Goal: Information Seeking & Learning: Check status

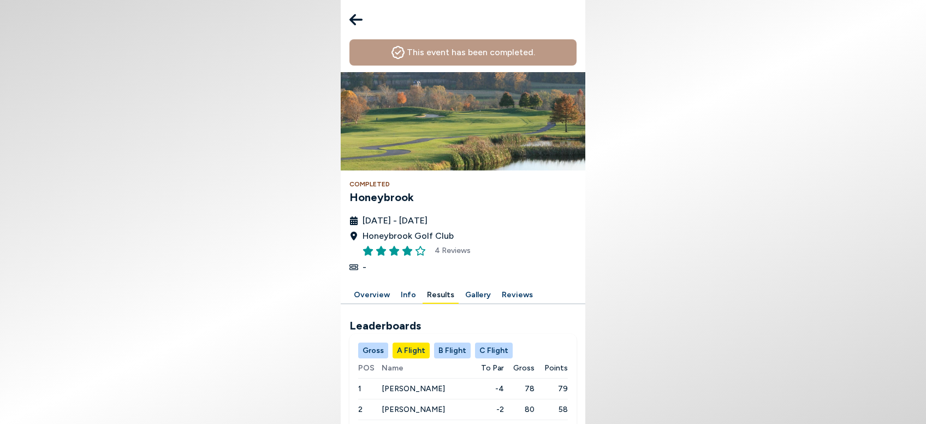
scroll to position [75, 0]
click at [377, 342] on button "Gross" at bounding box center [373, 350] width 30 height 16
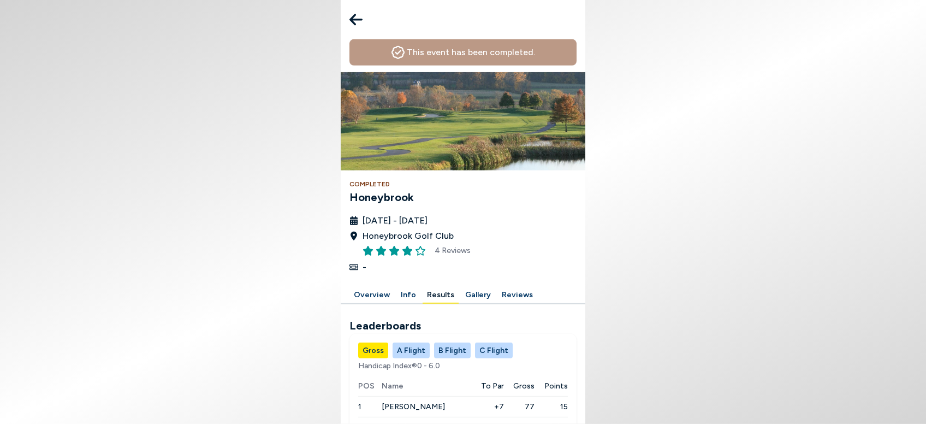
scroll to position [25, 0]
click at [481, 342] on button "C Flight" at bounding box center [494, 350] width 38 height 16
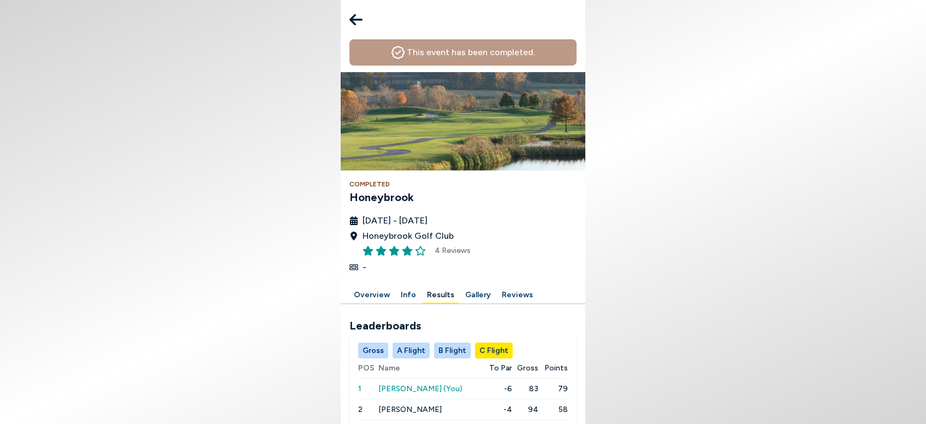
click at [481, 342] on button "C Flight" at bounding box center [494, 350] width 38 height 16
click at [449, 342] on button "B Flight" at bounding box center [452, 350] width 37 height 16
click at [414, 342] on button "A Flight" at bounding box center [410, 350] width 37 height 16
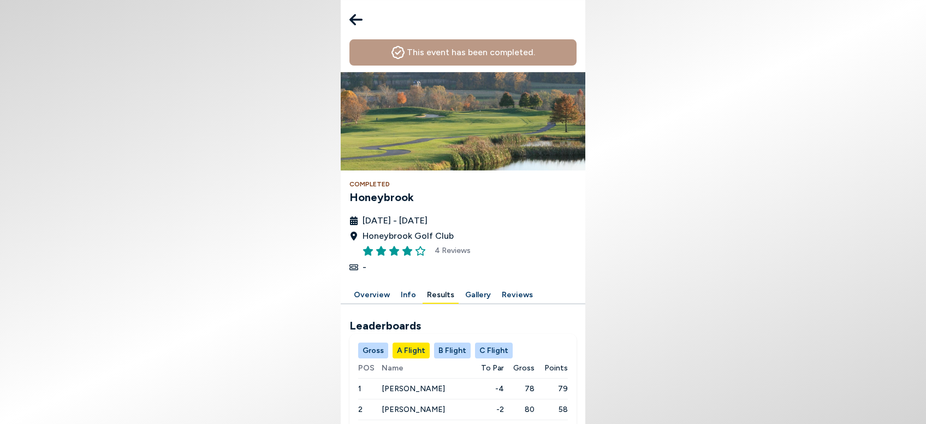
click at [492, 342] on button "C Flight" at bounding box center [494, 350] width 38 height 16
click at [432, 287] on button "Results" at bounding box center [441, 295] width 36 height 17
drag, startPoint x: 521, startPoint y: 285, endPoint x: 456, endPoint y: 383, distance: 116.9
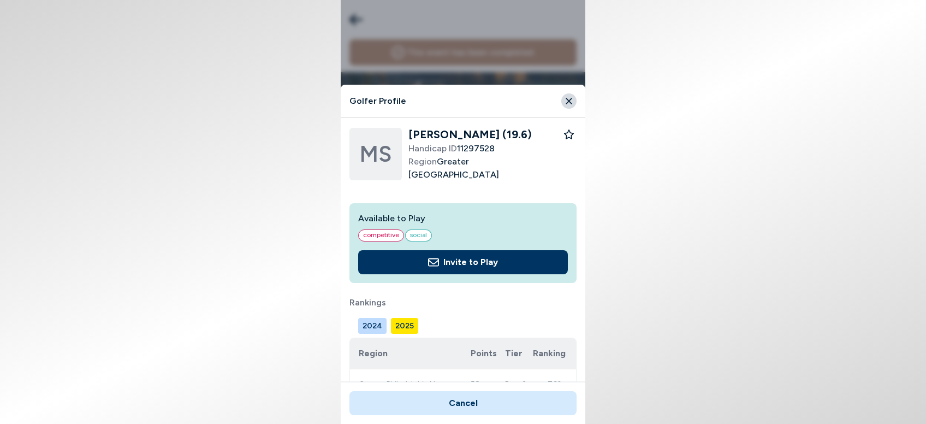
click at [564, 102] on icon "Close" at bounding box center [569, 101] width 10 height 10
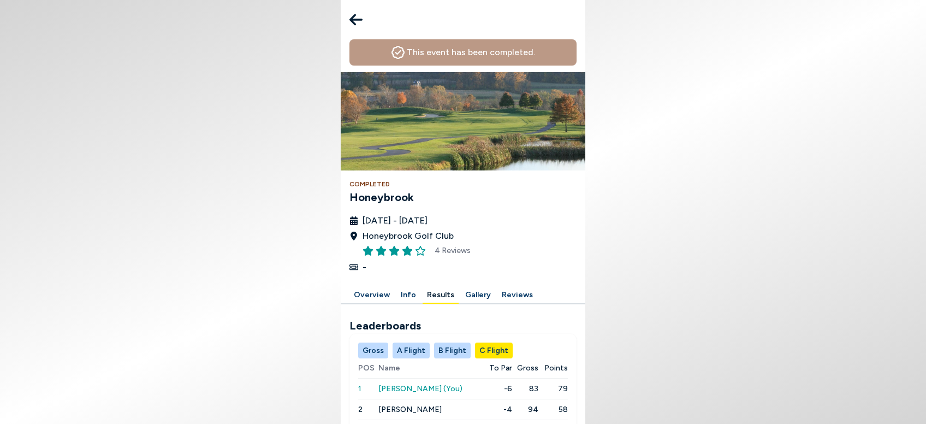
click at [354, 25] on icon at bounding box center [355, 19] width 13 height 11
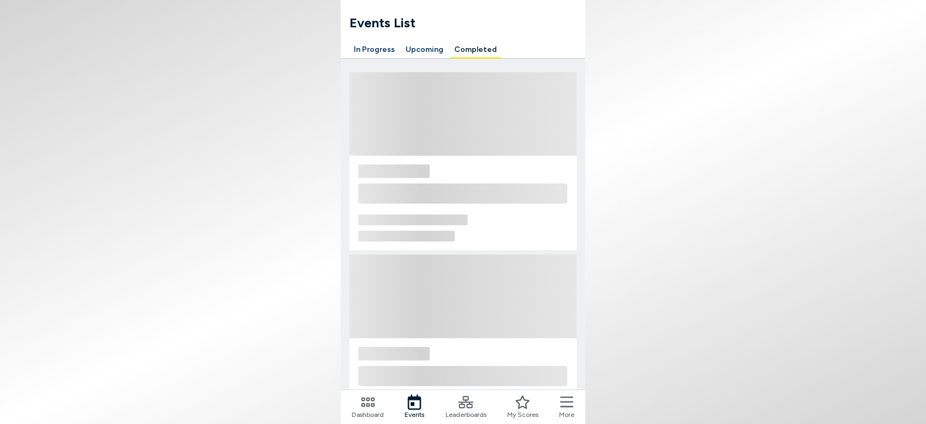
click at [361, 19] on h1 "Events List" at bounding box center [467, 23] width 236 height 20
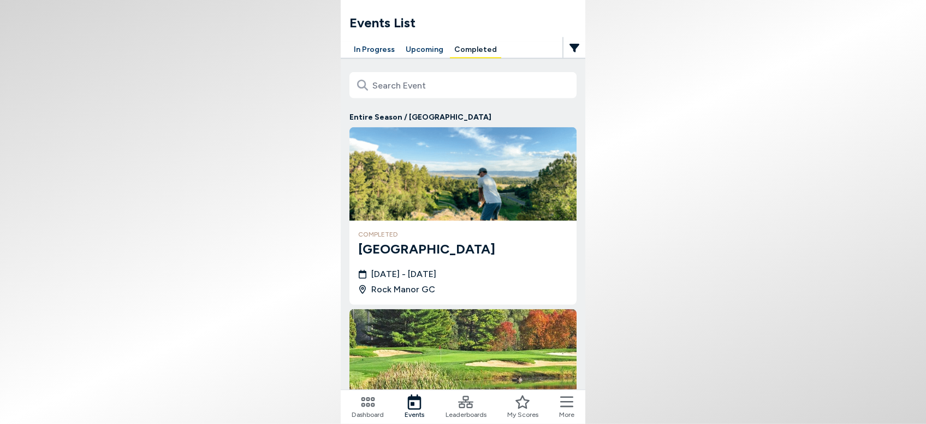
scroll to position [276, 0]
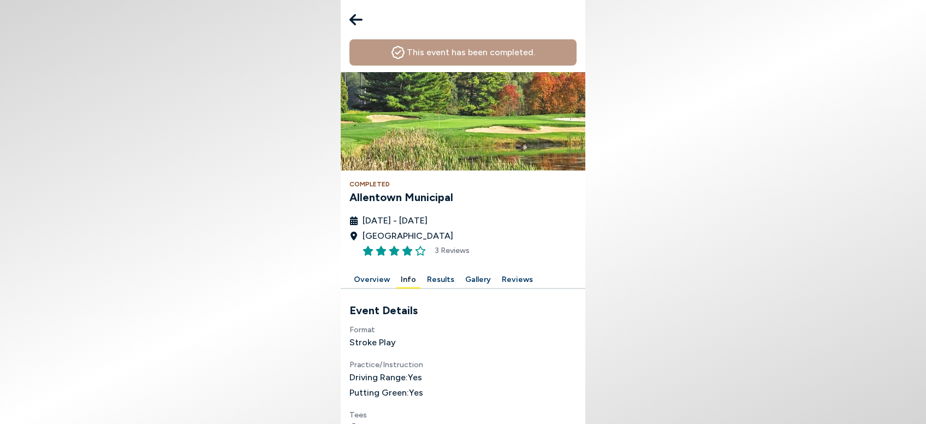
click at [436, 278] on button "Results" at bounding box center [441, 279] width 36 height 17
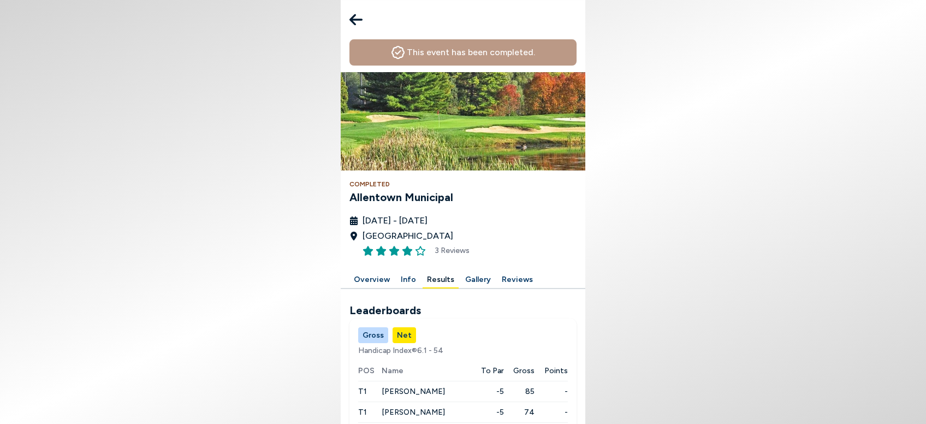
scroll to position [217, 0]
click at [407, 327] on button "Net" at bounding box center [403, 335] width 23 height 16
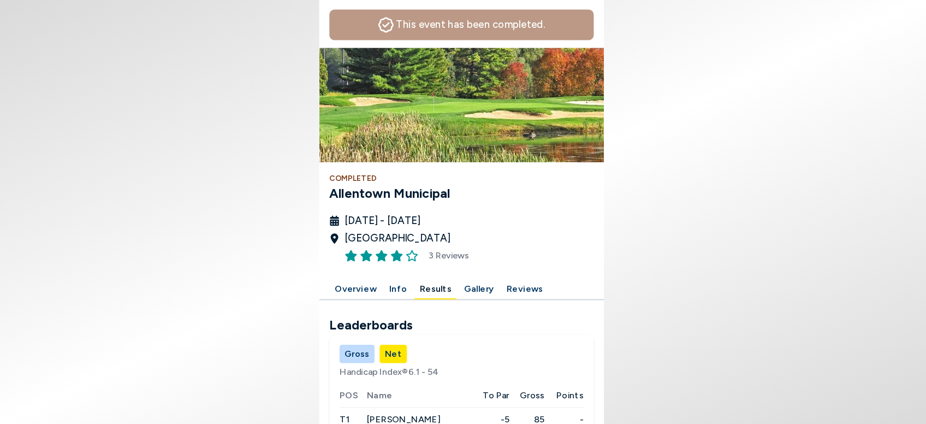
click at [466, 327] on div "Gross Net" at bounding box center [462, 335] width 227 height 16
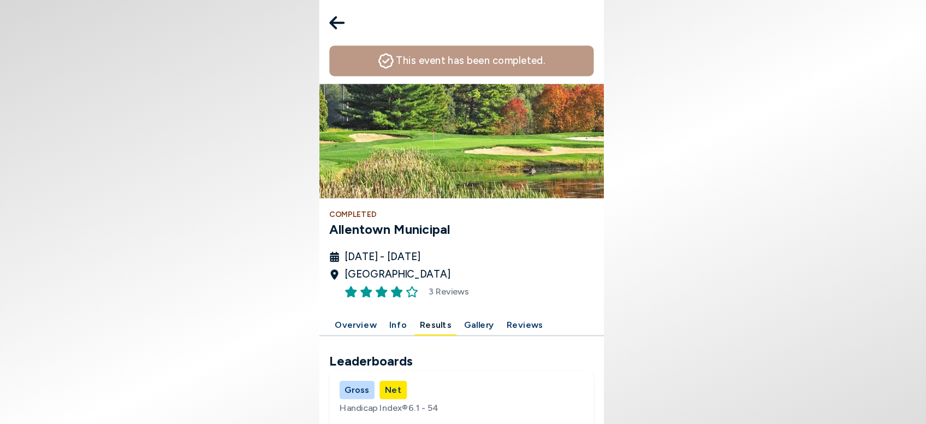
scroll to position [0, 0]
click at [359, 17] on icon at bounding box center [355, 20] width 13 height 22
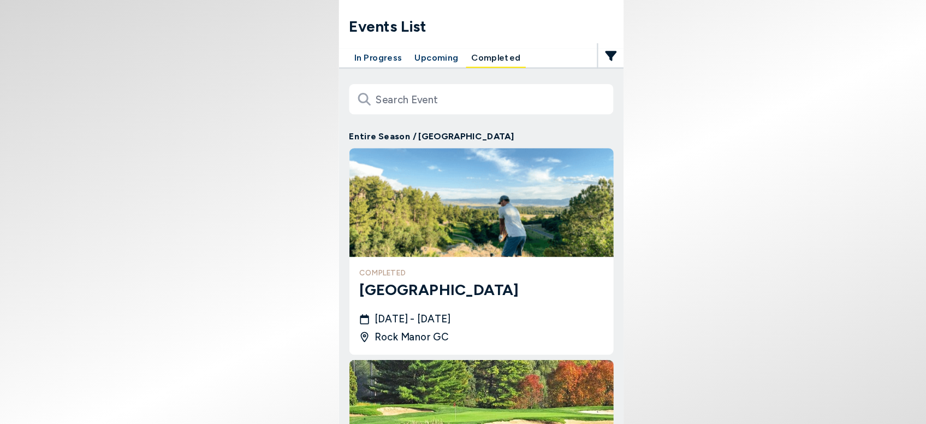
click at [427, 46] on button "Upcoming" at bounding box center [424, 49] width 46 height 17
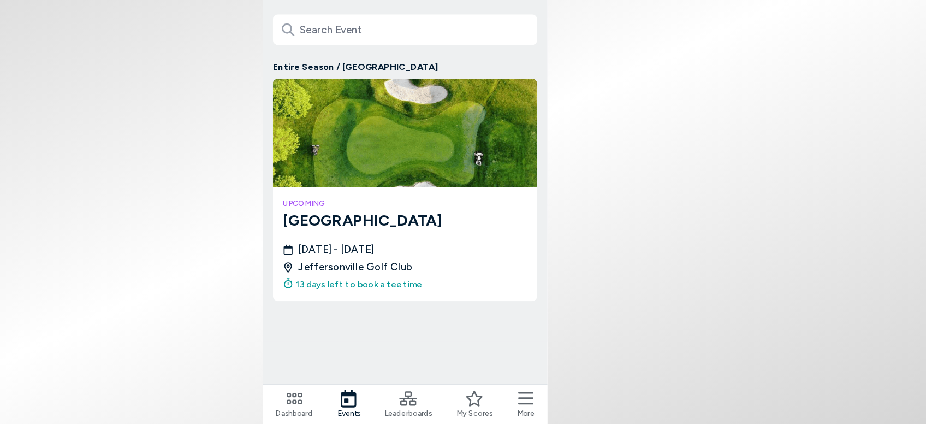
drag, startPoint x: 630, startPoint y: 302, endPoint x: 624, endPoint y: 282, distance: 20.7
click at [624, 282] on body "Events List In Progress Upcoming Completed Entire Season / [GEOGRAPHIC_DATA] up…" at bounding box center [463, 212] width 926 height 424
